Goal: Task Accomplishment & Management: Complete application form

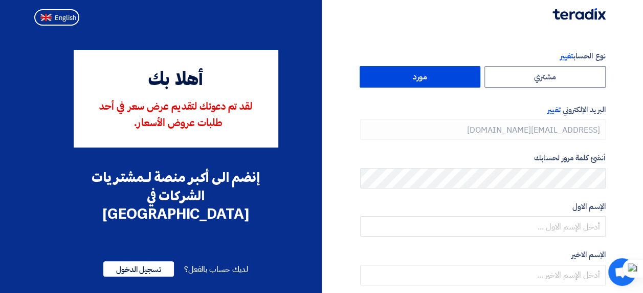
click at [446, 90] on form "نوع الحساب تغيير مشتري مورد البريد الإلكتروني تغيير [EMAIL_ADDRESS][DOMAIN_NAME…" at bounding box center [483, 216] width 246 height 332
click at [442, 77] on label "مورد" at bounding box center [420, 76] width 121 height 21
click at [442, 77] on input "مورد" at bounding box center [420, 77] width 120 height 20
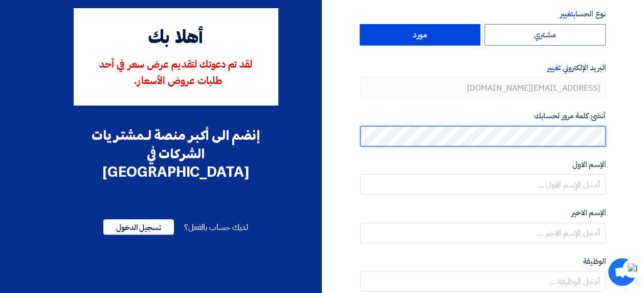
scroll to position [77, 0]
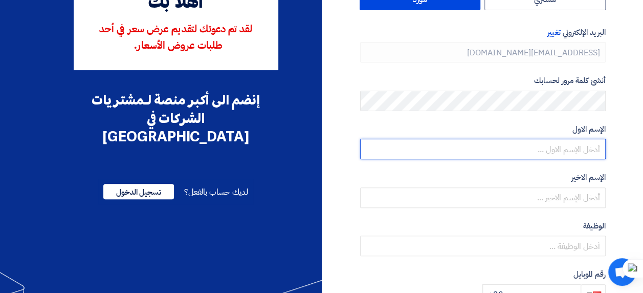
click at [502, 149] on input "text" at bounding box center [483, 149] width 246 height 20
type input "Fady"
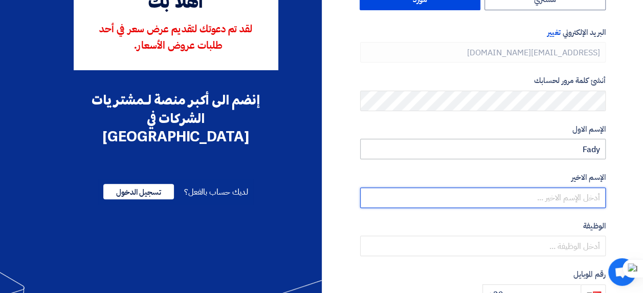
type input "Nasr"
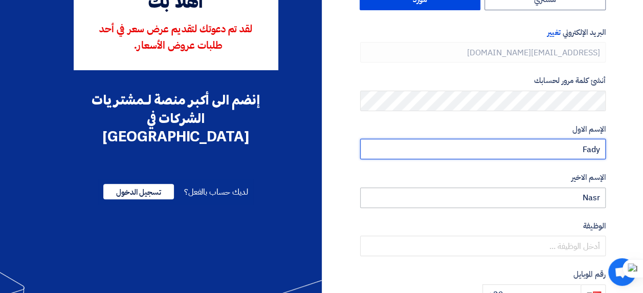
scroll to position [95, 0]
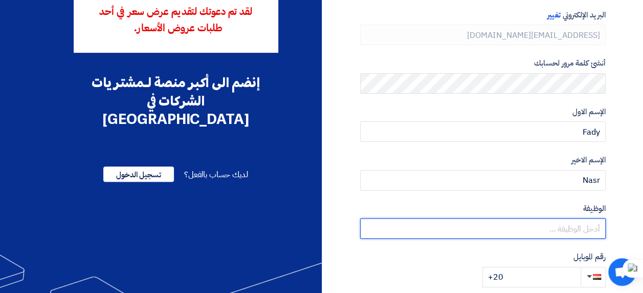
click at [515, 226] on input "text" at bounding box center [483, 228] width 246 height 20
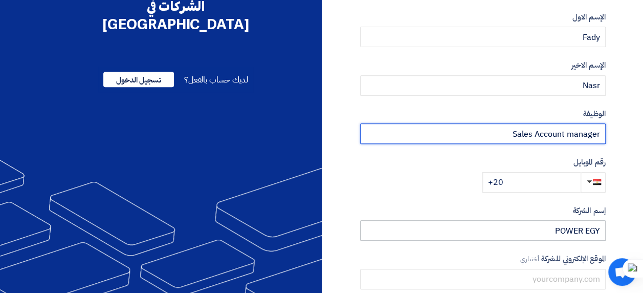
scroll to position [191, 0]
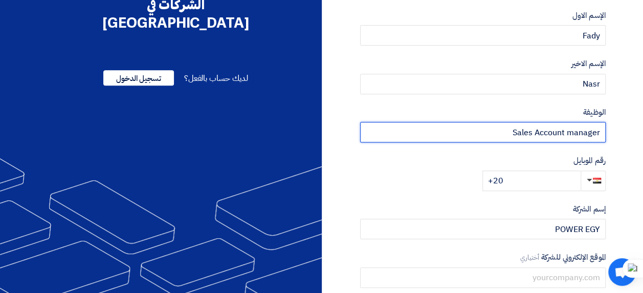
type input "Sales Account manager"
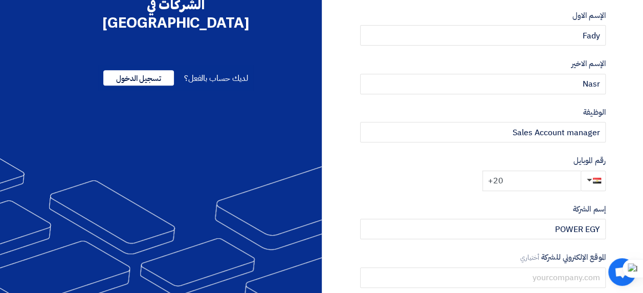
click at [531, 179] on input "+20" at bounding box center [532, 180] width 98 height 20
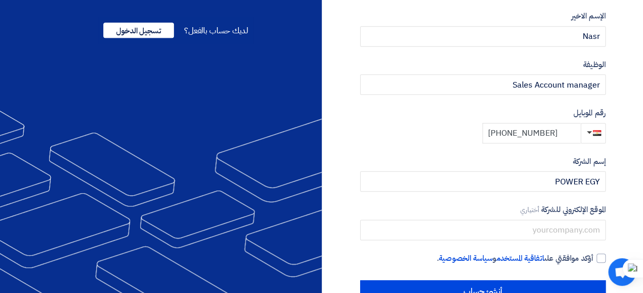
scroll to position [268, 0]
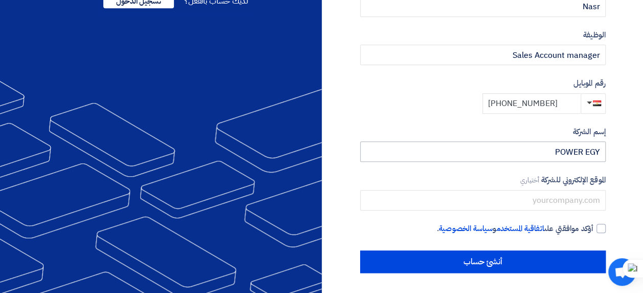
type input "[PHONE_NUMBER]"
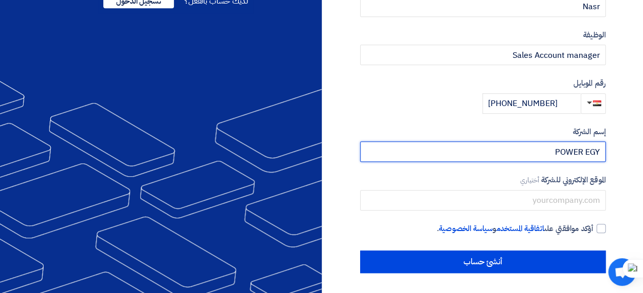
click at [522, 149] on input "POWER EGY" at bounding box center [483, 151] width 246 height 20
type input "POWER"
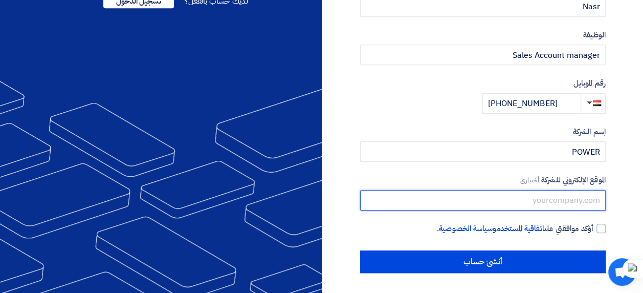
click at [537, 202] on input "text" at bounding box center [483, 200] width 246 height 20
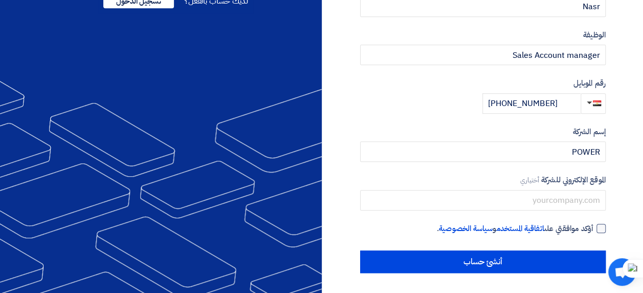
click at [598, 226] on div at bounding box center [601, 228] width 9 height 9
click at [594, 226] on input "أؤكد موافقتي على اتفاقية المستخدم و سياسة الخصوصية ." at bounding box center [471, 233] width 246 height 20
checkbox input "true"
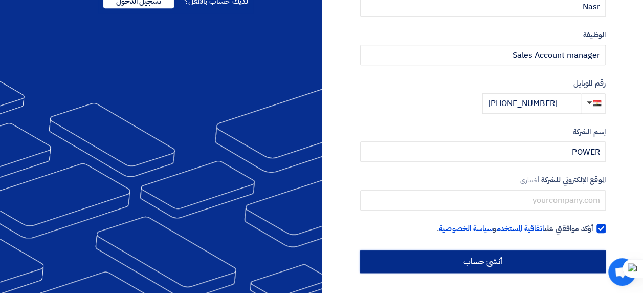
click at [552, 257] on input "أنشئ حساب" at bounding box center [483, 261] width 246 height 23
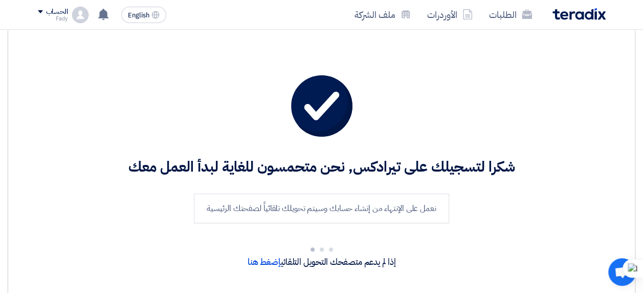
scroll to position [15, 0]
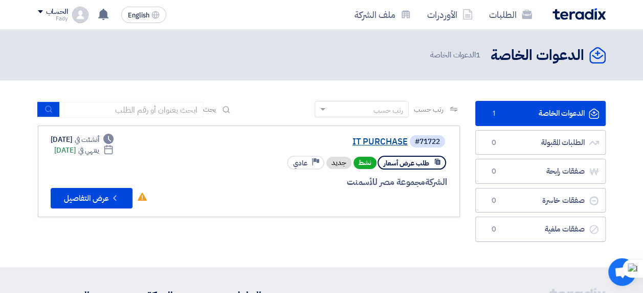
click at [375, 140] on link "IT PURCHASE" at bounding box center [305, 141] width 205 height 9
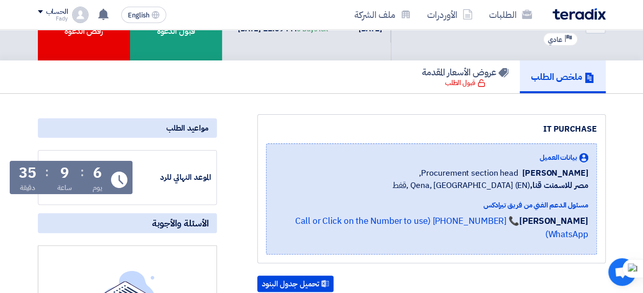
scroll to position [45, 0]
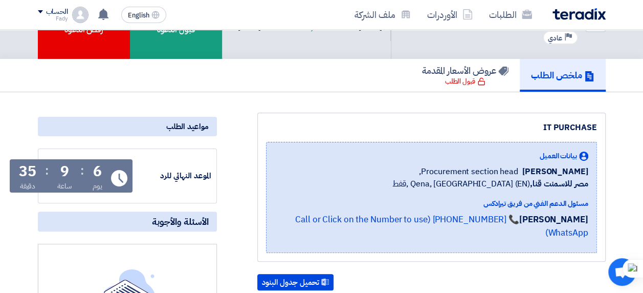
click at [554, 172] on span "[PERSON_NAME]" at bounding box center [556, 171] width 66 height 12
click at [567, 155] on span "بيانات العميل" at bounding box center [558, 155] width 37 height 11
click at [452, 167] on span "Procurement section head," at bounding box center [468, 171] width 99 height 12
click at [461, 187] on span "مصر للاسمنت قنا, [GEOGRAPHIC_DATA], [GEOGRAPHIC_DATA] (EN) ,قفط" at bounding box center [491, 184] width 196 height 12
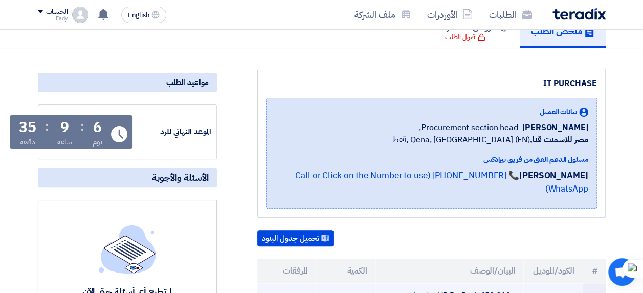
scroll to position [165, 0]
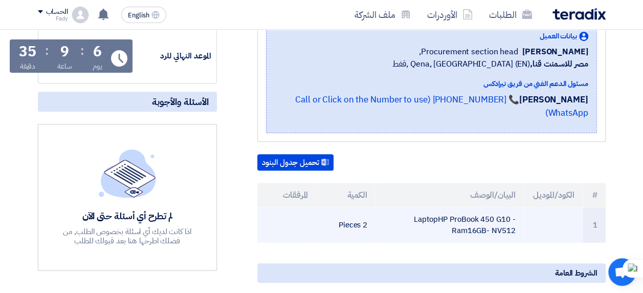
click at [455, 209] on td "LaptopHP ProBook 450 G10 -Ram16GB- NV512" at bounding box center [450, 224] width 148 height 35
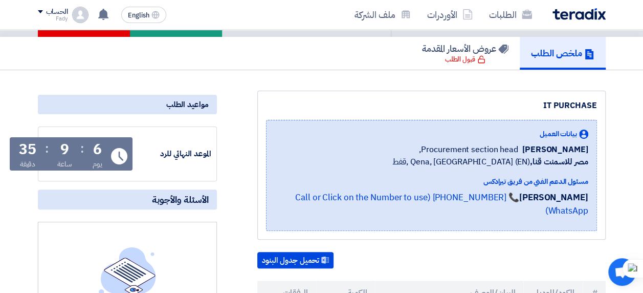
scroll to position [0, 0]
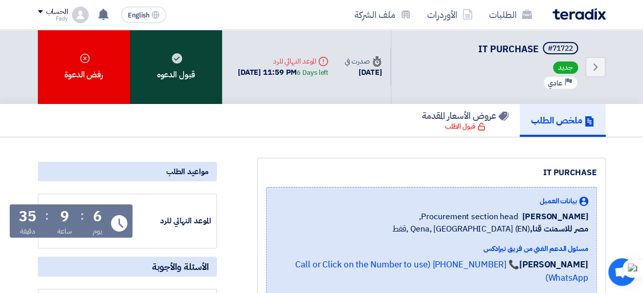
click at [183, 72] on div "قبول الدعوه" at bounding box center [176, 67] width 92 height 74
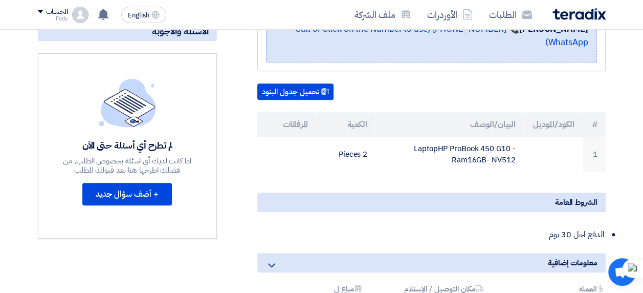
scroll to position [236, 0]
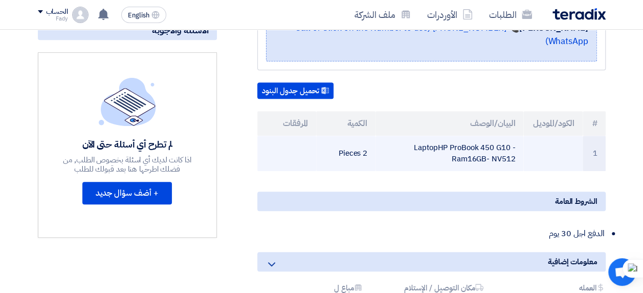
drag, startPoint x: 414, startPoint y: 131, endPoint x: 500, endPoint y: 147, distance: 87.6
click at [500, 147] on td "LaptopHP ProBook 450 G10 -Ram16GB- NV512" at bounding box center [450, 153] width 148 height 35
drag, startPoint x: 500, startPoint y: 147, endPoint x: 505, endPoint y: 156, distance: 9.7
click at [506, 155] on html "الطلبات الأوردرات ملف الشركة English EN لا توجد إشعارات جديدة لديك الحساب Fady" at bounding box center [321, 234] width 643 height 940
click at [514, 150] on td "LaptopHP ProBook 450 G10 -Ram16GB- NV512" at bounding box center [450, 153] width 148 height 35
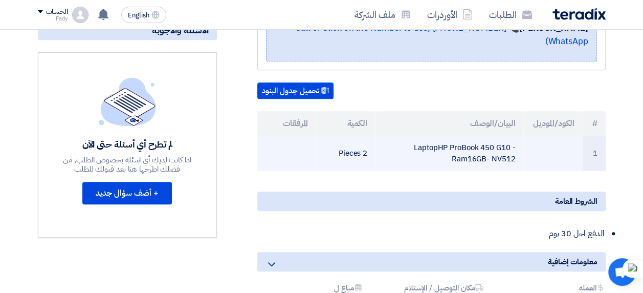
drag, startPoint x: 514, startPoint y: 150, endPoint x: 418, endPoint y: 131, distance: 98.8
click at [418, 136] on td "LaptopHP ProBook 450 G10 -Ram16GB- NV512" at bounding box center [450, 153] width 148 height 35
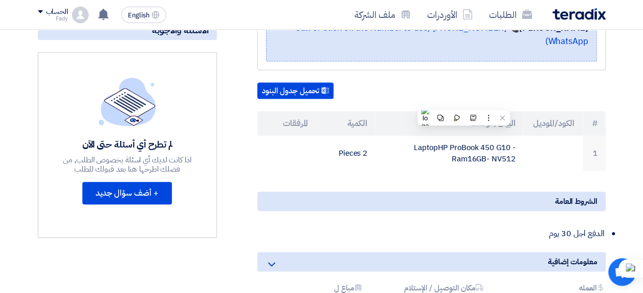
drag, startPoint x: 418, startPoint y: 131, endPoint x: 488, endPoint y: 160, distance: 76.0
click at [476, 159] on div "IT PURCHASE بيانات العميل [PERSON_NAME] Procurement section head, مصر للاسمنت ق…" at bounding box center [419, 160] width 389 height 479
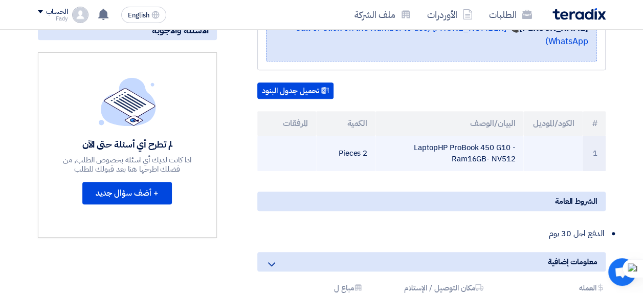
drag, startPoint x: 449, startPoint y: 144, endPoint x: 416, endPoint y: 132, distance: 35.3
click at [416, 136] on td "LaptopHP ProBook 450 G10 -Ram16GB- NV512" at bounding box center [450, 153] width 148 height 35
copy td "aptopHP ProBook 450 G10 -Ram16GB- NV512"
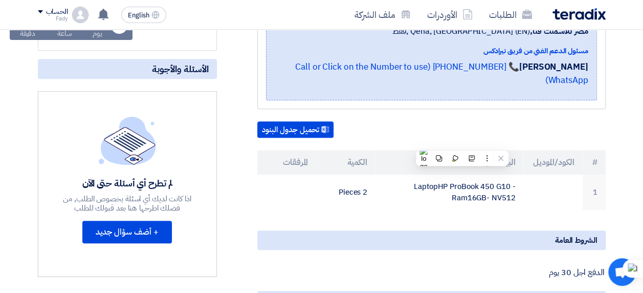
scroll to position [198, 0]
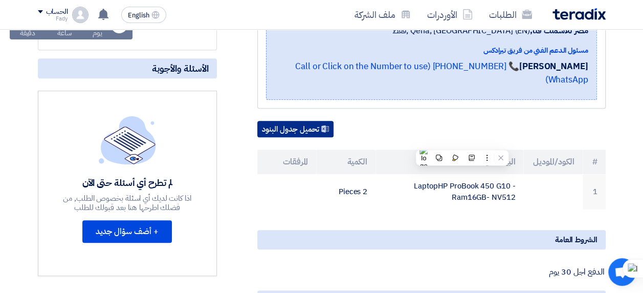
click at [319, 121] on button "تحميل جدول البنود" at bounding box center [295, 129] width 76 height 16
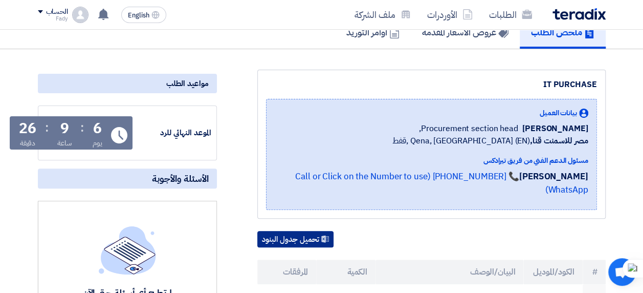
scroll to position [251, 0]
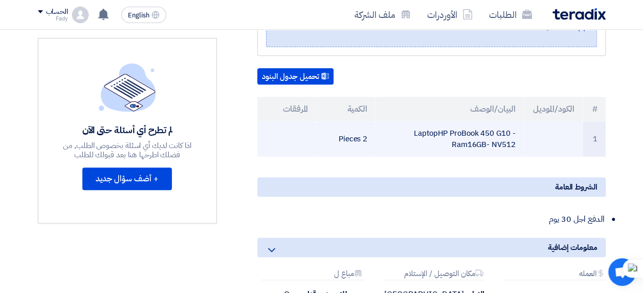
click at [423, 121] on td "LaptopHP ProBook 450 G10 -Ram16GB- NV512" at bounding box center [450, 138] width 148 height 35
drag, startPoint x: 414, startPoint y: 117, endPoint x: 499, endPoint y: 131, distance: 85.6
click at [499, 131] on td "LaptopHP ProBook 450 G10 -Ram16GB- NV512" at bounding box center [450, 138] width 148 height 35
click at [503, 142] on button at bounding box center [508, 146] width 13 height 13
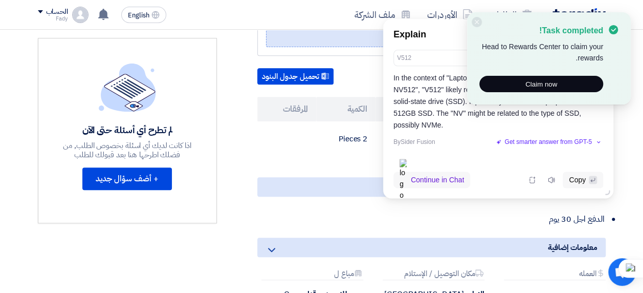
click at [396, 124] on p "In the context of "LaptopHP ProBook 450 G10 -Ram16GB- NV512", "V512" likely ref…" at bounding box center [499, 101] width 210 height 59
click at [352, 158] on div "IT PURCHASE بيانات العميل [PERSON_NAME] Procurement section head, مصر للاسمنت ق…" at bounding box center [419, 146] width 389 height 479
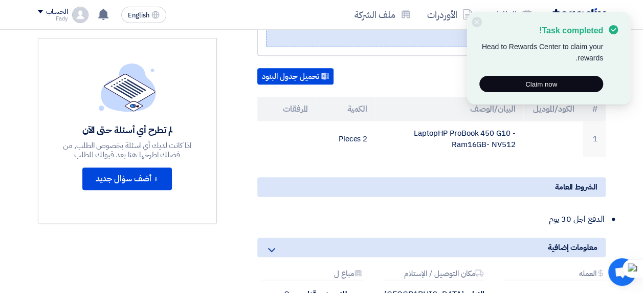
click at [352, 158] on div "IT PURCHASE بيانات العميل [PERSON_NAME] Procurement section head, مصر للاسمنت ق…" at bounding box center [419, 146] width 389 height 479
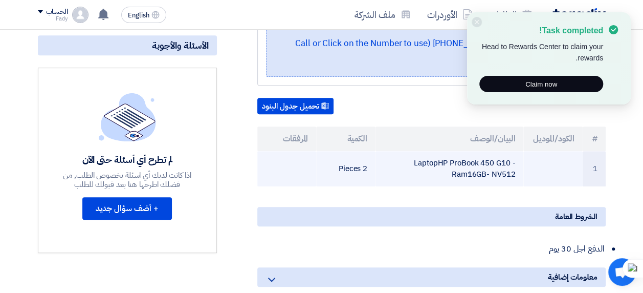
drag, startPoint x: 516, startPoint y: 163, endPoint x: 481, endPoint y: 147, distance: 39.2
click at [481, 151] on td "LaptopHP ProBook 450 G10 -Ram16GB- NV512" at bounding box center [450, 168] width 148 height 35
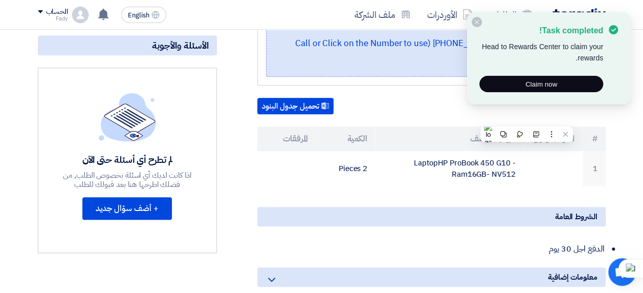
drag, startPoint x: 481, startPoint y: 147, endPoint x: 475, endPoint y: 21, distance: 125.5
click at [475, 21] on icon at bounding box center [477, 22] width 6 height 6
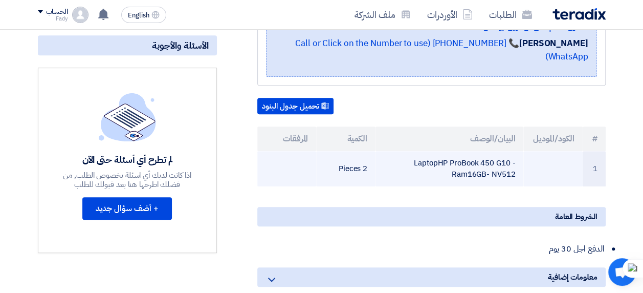
drag, startPoint x: 413, startPoint y: 140, endPoint x: 425, endPoint y: 155, distance: 18.9
click at [425, 155] on td "LaptopHP ProBook 450 G10 -Ram16GB- NV512" at bounding box center [450, 168] width 148 height 35
drag, startPoint x: 419, startPoint y: 144, endPoint x: 511, endPoint y: 160, distance: 92.9
click at [511, 160] on td "LaptopHP ProBook 450 G10 -Ram16GB- NV512" at bounding box center [450, 168] width 148 height 35
drag, startPoint x: 511, startPoint y: 160, endPoint x: 503, endPoint y: 154, distance: 10.2
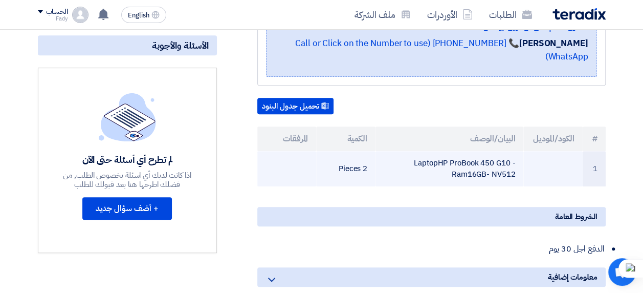
copy td "aptopHP ProBook 450 G10 -Ram16GB- NV51"
